Goal: Register for event/course

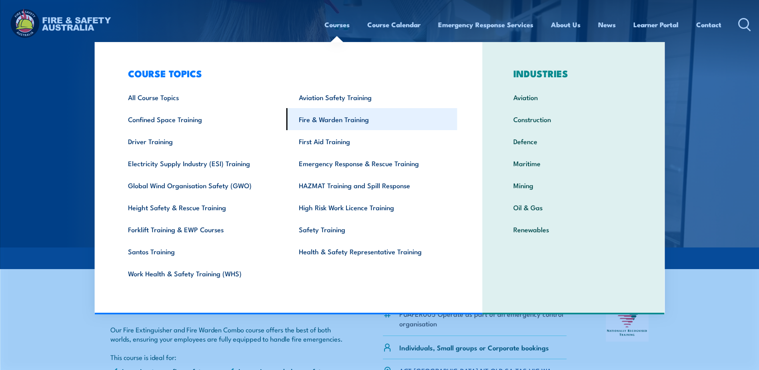
click at [343, 121] on link "Fire & Warden Training" at bounding box center [371, 119] width 171 height 22
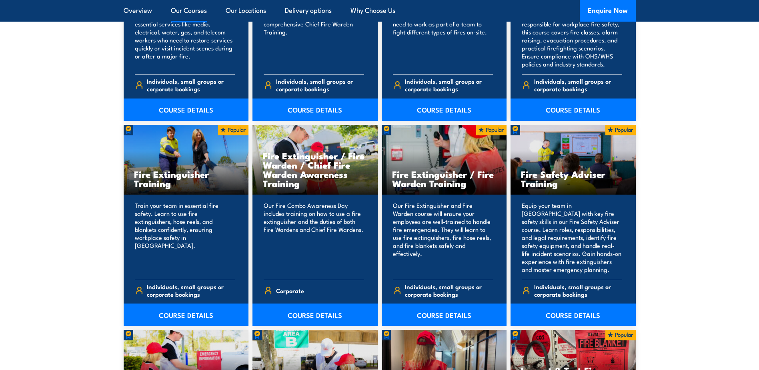
scroll to position [800, 0]
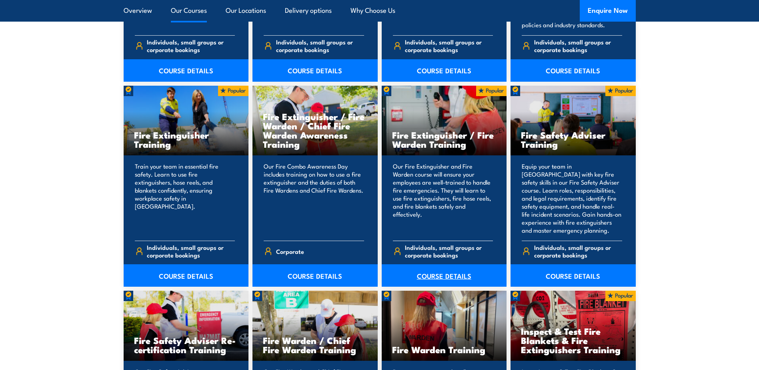
click at [434, 274] on link "COURSE DETAILS" at bounding box center [444, 275] width 125 height 22
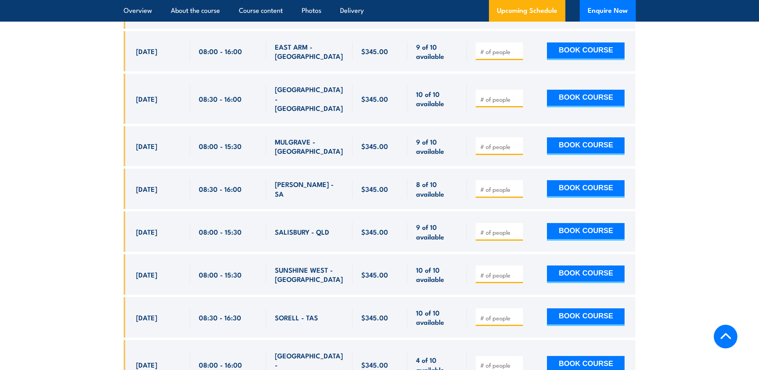
scroll to position [2040, 0]
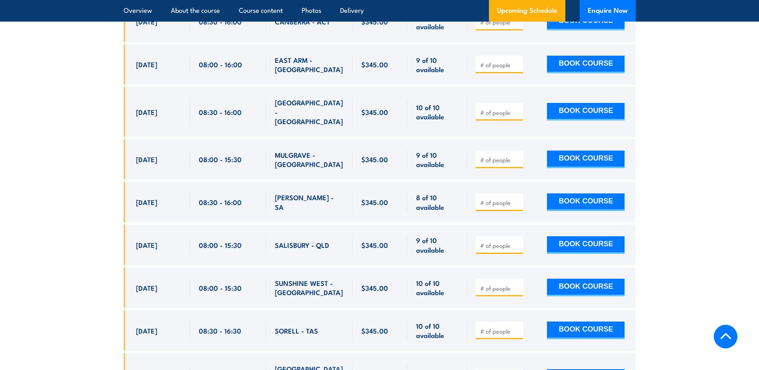
drag, startPoint x: 136, startPoint y: 58, endPoint x: 329, endPoint y: 328, distance: 331.8
click at [329, 328] on div "$345.00" at bounding box center [380, 367] width 512 height 1916
click at [76, 123] on section "UPCOMING SCHEDULE FOR - "Fire Extinguisher / Fire Warden Training" 27/08/2025 2…" at bounding box center [379, 305] width 759 height 2039
click at [88, 73] on section "UPCOMING SCHEDULE FOR - "Fire Extinguisher / Fire Warden Training" 27/08/2025 2…" at bounding box center [379, 305] width 759 height 2039
drag, startPoint x: 133, startPoint y: 54, endPoint x: 265, endPoint y: 58, distance: 131.6
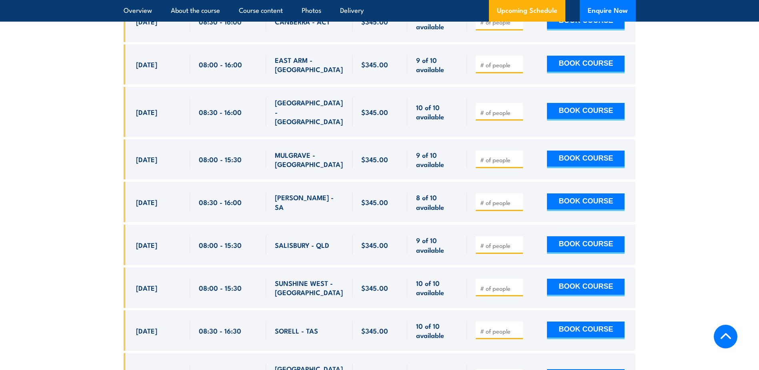
click at [265, 87] on div "[DATE] 08:30 - 08:30" at bounding box center [380, 112] width 512 height 50
copy div "25 Sep, 2025 08:30 - 16:00"
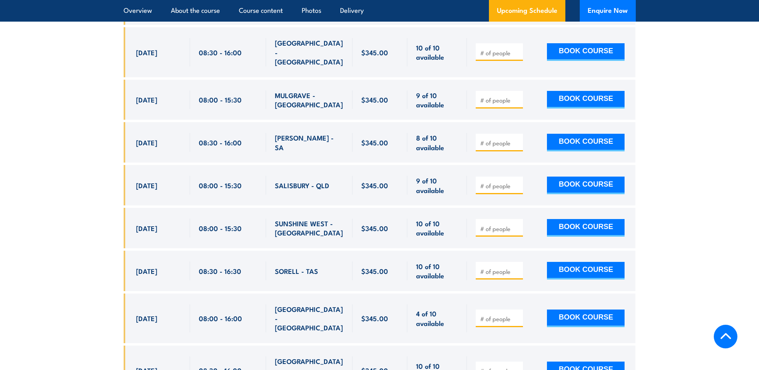
scroll to position [2120, 0]
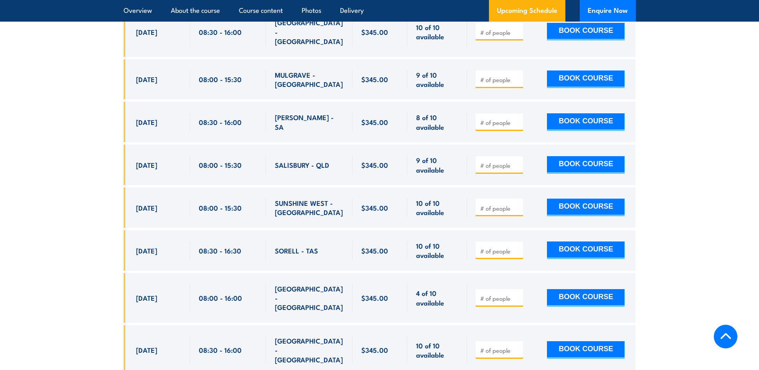
drag, startPoint x: 136, startPoint y: 276, endPoint x: 266, endPoint y: 280, distance: 130.8
click at [266, 325] on div "[DATE] 08:30 - 08:30" at bounding box center [380, 350] width 512 height 50
copy div "10 Oct, 2025 08:30 - 16:00"
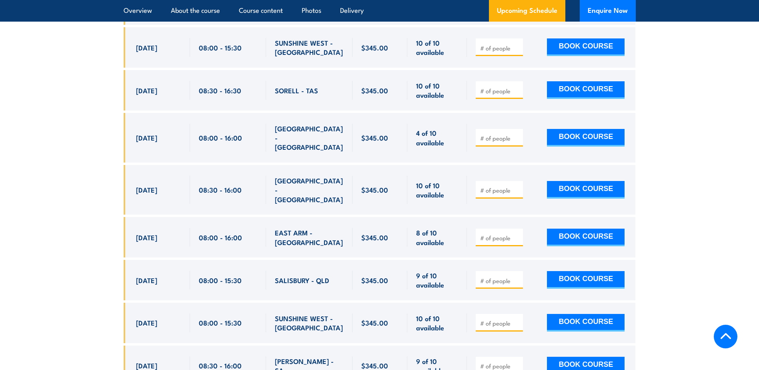
scroll to position [2320, 0]
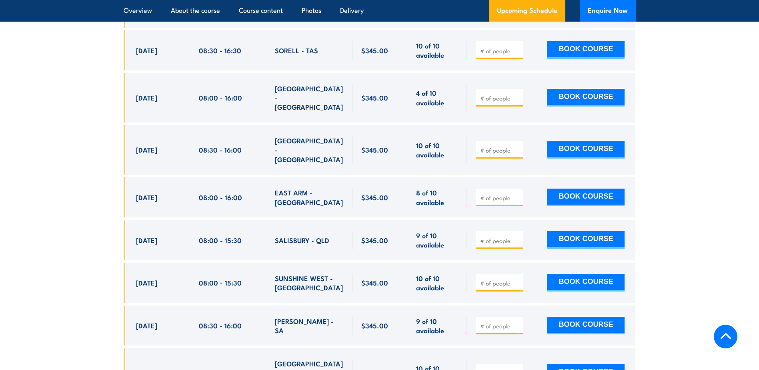
drag, startPoint x: 136, startPoint y: 287, endPoint x: 242, endPoint y: 294, distance: 106.2
click at [242, 348] on div "[DATE] 08:30 - 08:30" at bounding box center [380, 373] width 512 height 50
copy div "20 Oct, 2025 08:30 - 16:00"
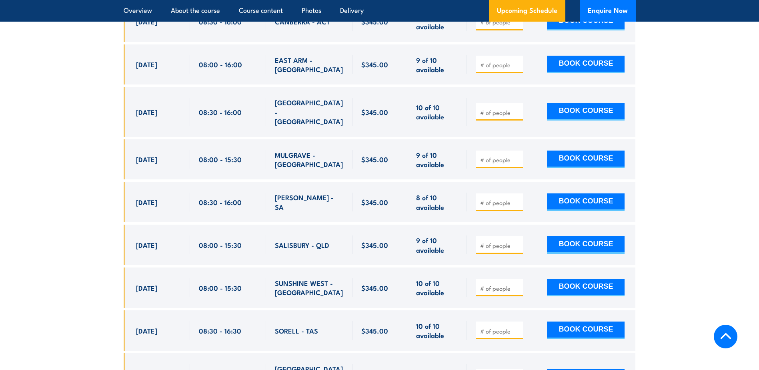
scroll to position [2000, 0]
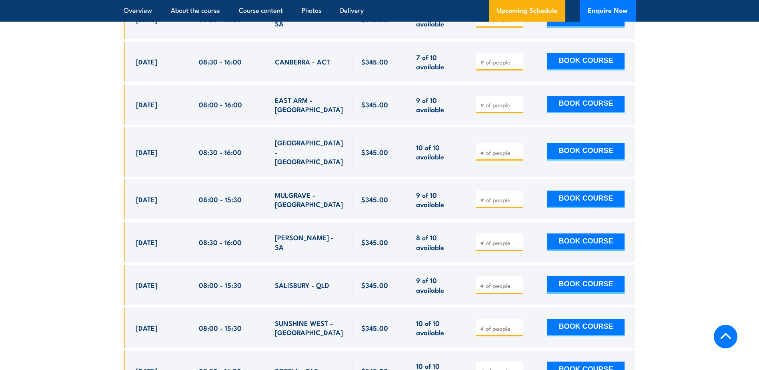
drag, startPoint x: 135, startPoint y: 97, endPoint x: 244, endPoint y: 96, distance: 108.8
click at [244, 127] on div "[DATE] 08:30 - 08:30" at bounding box center [380, 152] width 512 height 50
copy div "25 Sep, 2025 08:30 - 16:00"
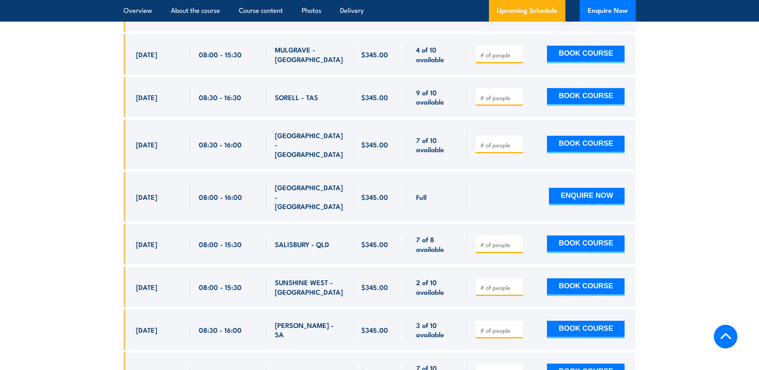
scroll to position [1680, 0]
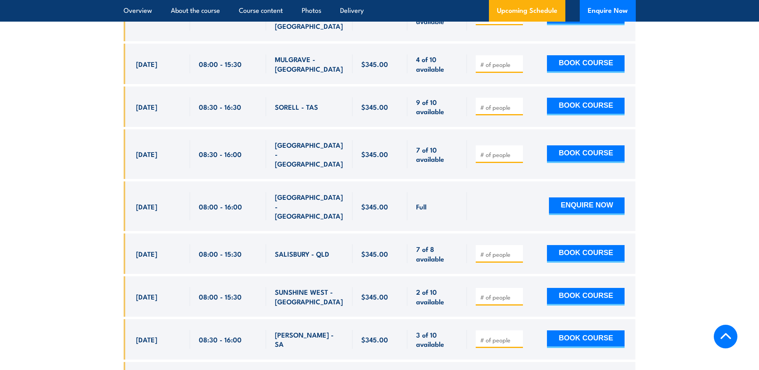
drag, startPoint x: 136, startPoint y: 118, endPoint x: 244, endPoint y: 123, distance: 108.5
click at [244, 129] on div "[DATE] 08:30 - 08:30" at bounding box center [380, 154] width 512 height 50
copy div "10 Sep, 2025 08:30 - 16:00"
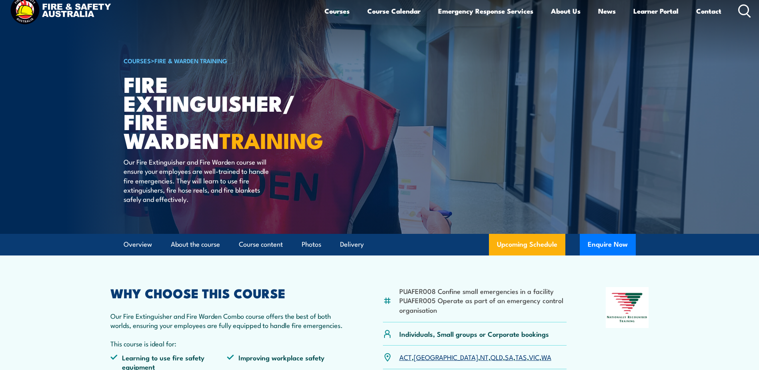
scroll to position [0, 0]
